Goal: Information Seeking & Learning: Learn about a topic

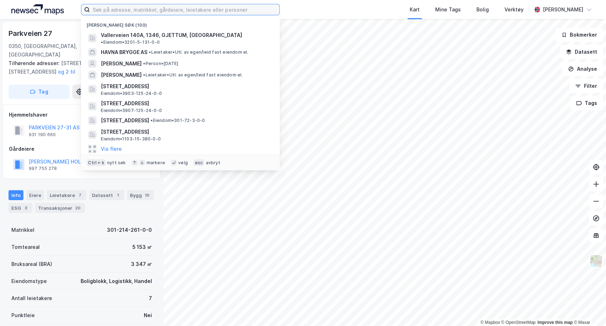
click at [122, 9] on input at bounding box center [185, 9] width 190 height 11
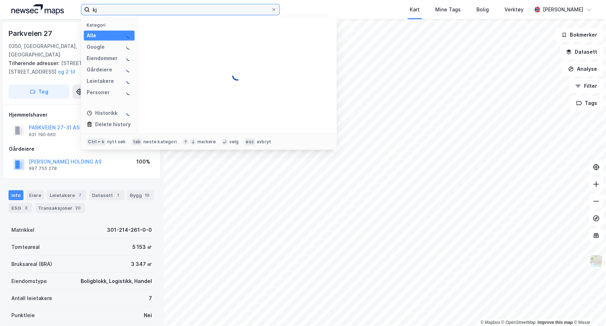
type input "k"
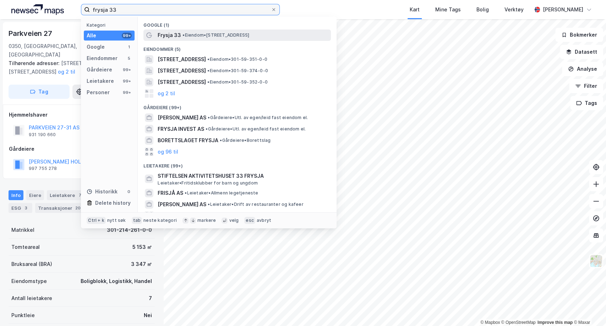
type input "frysja 33"
click at [177, 35] on span "Frysja 33" at bounding box center [169, 35] width 23 height 9
